Goal: Transaction & Acquisition: Purchase product/service

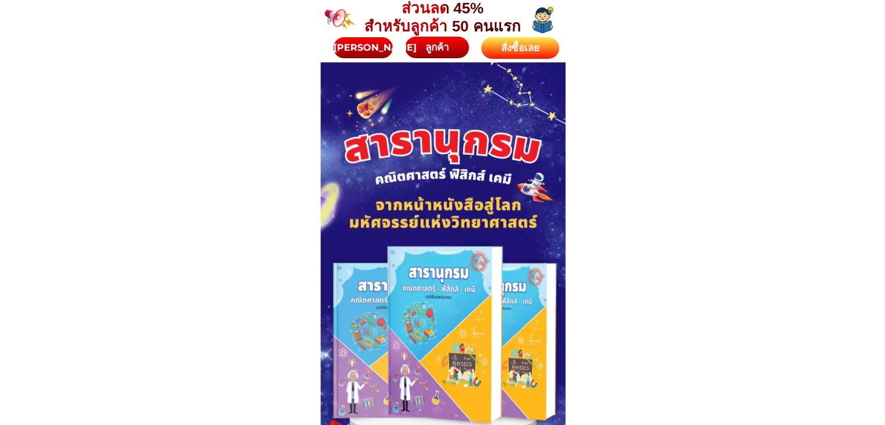
click at [525, 52] on div "สั่งซื้อเลย" at bounding box center [520, 48] width 78 height 15
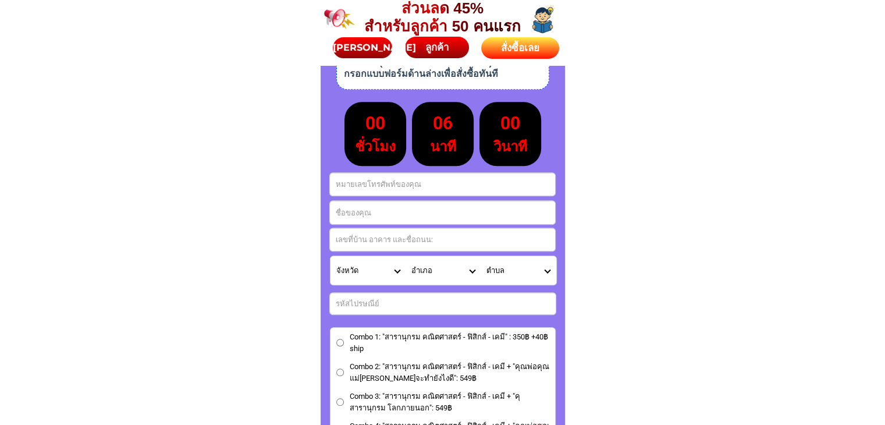
scroll to position [5151, 0]
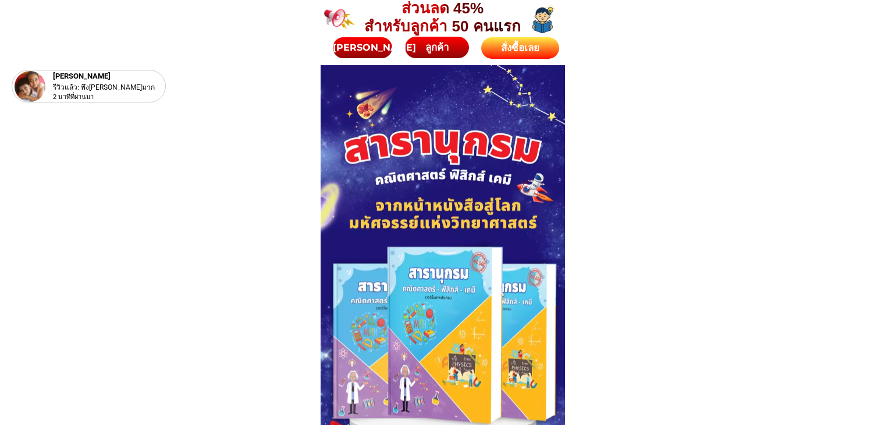
scroll to position [5093, 0]
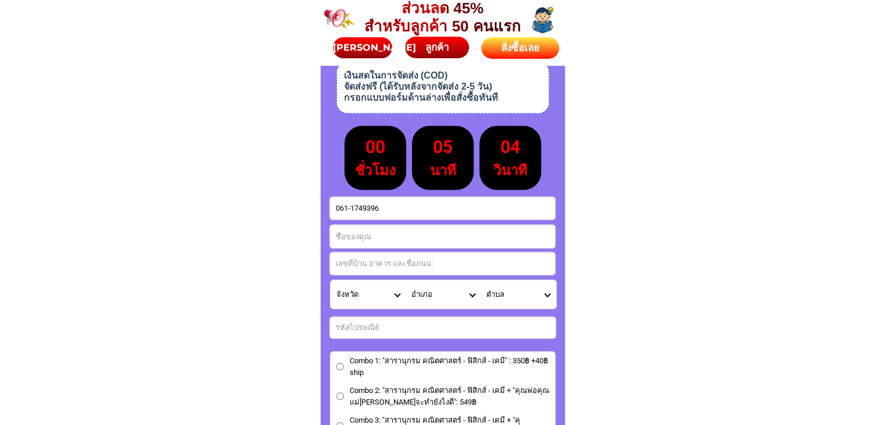
click at [351, 205] on input "061-1749396" at bounding box center [442, 208] width 225 height 23
type input "0611749396"
click at [378, 233] on input "Input full_name" at bounding box center [442, 236] width 225 height 23
paste input "ชื่อ เกษร ศิลปการกุล"
type input "ชื่อ เกษร ศิลปการกุล"
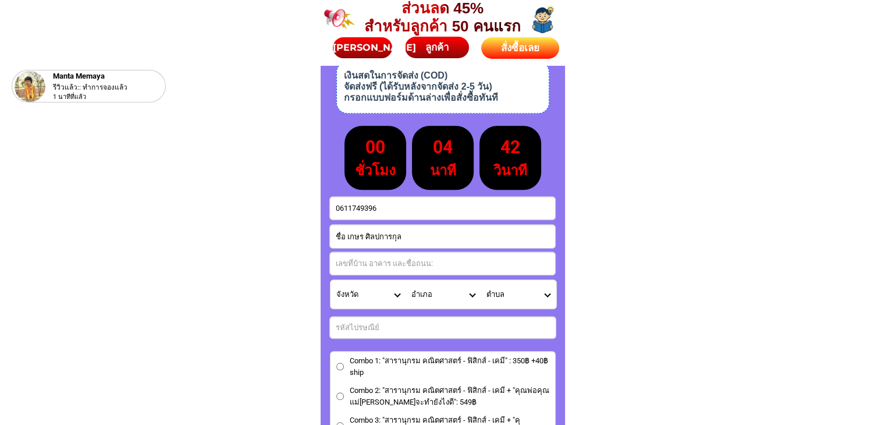
click at [361, 264] on input "Input address" at bounding box center [442, 263] width 225 height 23
paste input "หมู่บ้าน อภิทาวน์ 999/136 ซ.17 ถนนทางเข้าสนามบิน ต.บ้านเป็ด อ.เมือง จ.ขอนแก่น"
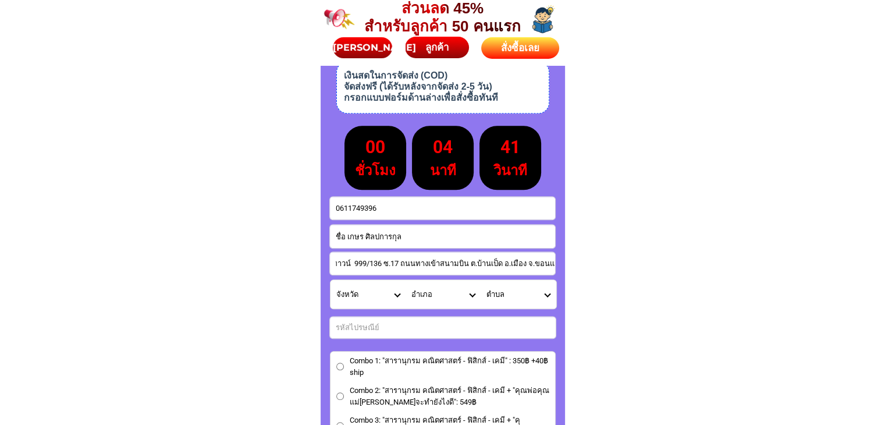
type input "หมู่บ้าน อภิทาวน์ 999/136 ซ.17 ถนนทางเข้าสนามบิน ต.บ้านเป็ด อ.เมือง จ.ขอนแก่น"
click at [361, 327] on input "Input number_input_1" at bounding box center [443, 328] width 226 height 22
paste input "40000"
type input "40000"
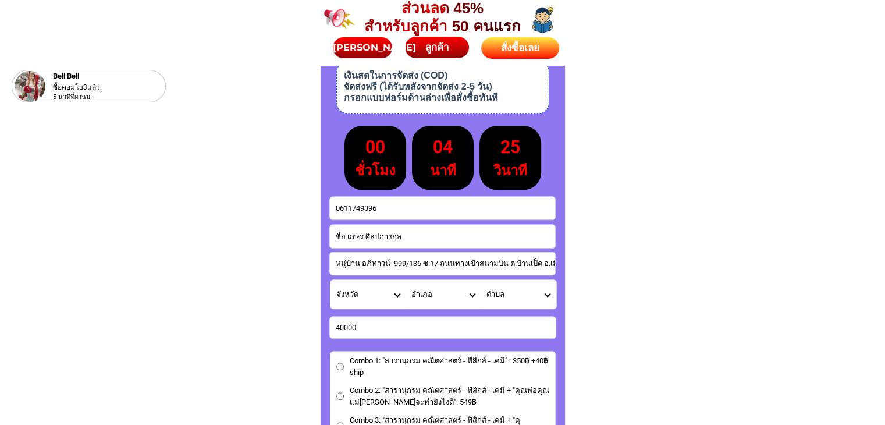
click at [396, 295] on select "จังหวัด กระบี่/ Krabi กรุงเทพมหานคร/ [GEOGRAPHIC_DATA] กาญจนบุรี/ [GEOGRAPHIC_D…" at bounding box center [368, 294] width 75 height 29
select select "66_R1908778"
click at [331, 280] on select "จังหวัด กระบี่/ Krabi กรุงเทพมหานคร/ [GEOGRAPHIC_DATA] กาญจนบุรี/ [GEOGRAPHIC_D…" at bounding box center [368, 294] width 75 height 29
click at [397, 295] on select "จังหวัด กระบี่/ Krabi กรุงเทพมหานคร/ [GEOGRAPHIC_DATA] กาญจนบุรี/ [GEOGRAPHIC_D…" at bounding box center [368, 294] width 75 height 29
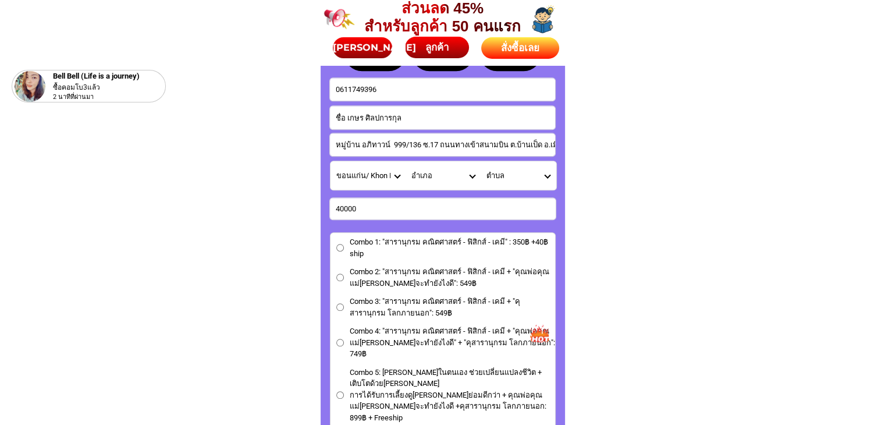
scroll to position [5209, 0]
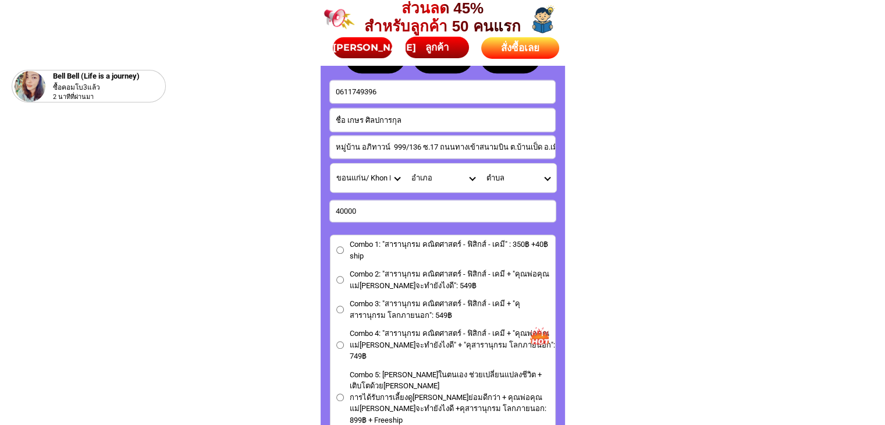
click at [476, 176] on select "อำเภอ กระนวน/ Kranuan เขาสวนกวาง/ [GEOGRAPHIC_DATA] [PERSON_NAME]ไชย/ Khok Pho …" at bounding box center [443, 178] width 75 height 29
click at [467, 184] on select "อำเภอ กระนวน/ Kranuan เขาสวนกวาง/ [GEOGRAPHIC_DATA] [PERSON_NAME]ไชย/ Khok Pho …" at bounding box center [443, 178] width 75 height 29
select select "66_R824"
click at [406, 164] on select "อำเภอ กระนวน/ Kranuan เขาสวนกวาง/ [GEOGRAPHIC_DATA] [PERSON_NAME]ไชย/ Khok Pho …" at bounding box center [443, 178] width 75 height 29
click at [546, 171] on select "ตำบล โคกสี/ Khok Si [PERSON_NAME]ช้าง/ Don Chang [PERSON_NAME]หัน/ Don Han แดงใ…" at bounding box center [518, 178] width 75 height 29
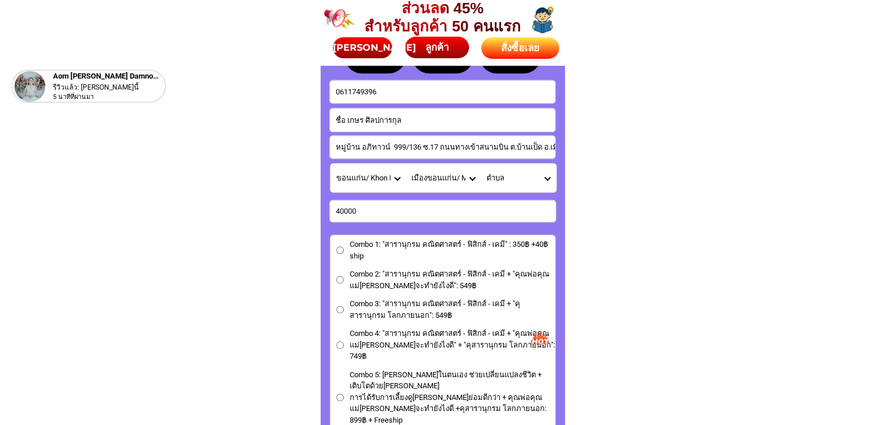
select select "66_R0002884"
click at [481, 164] on select "ตำบล โคกสี/ Khok Si [PERSON_NAME]ช้าง/ Don Chang [PERSON_NAME]หัน/ Don Han แดงใ…" at bounding box center [518, 178] width 75 height 29
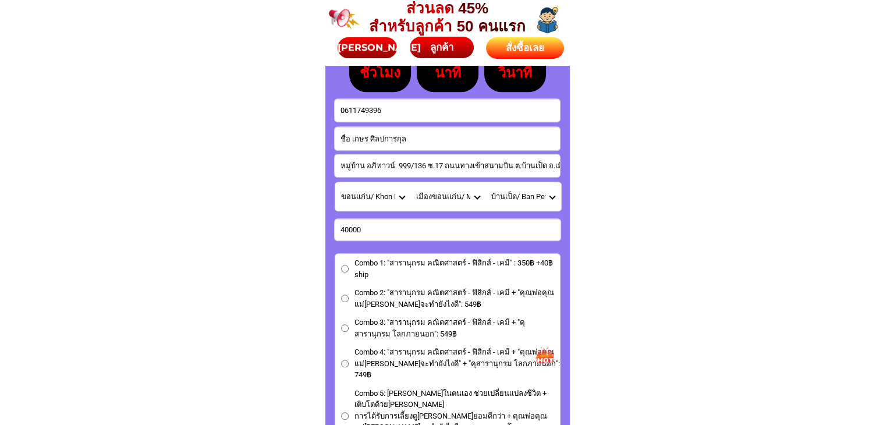
scroll to position [5500, 0]
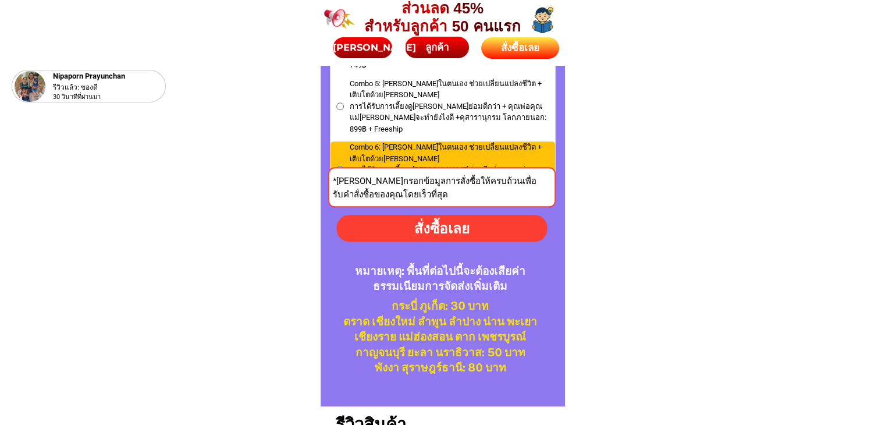
click at [450, 238] on div "สั่งซื้อเลย" at bounding box center [441, 229] width 212 height 22
radio input "true"
